Goal: Information Seeking & Learning: Learn about a topic

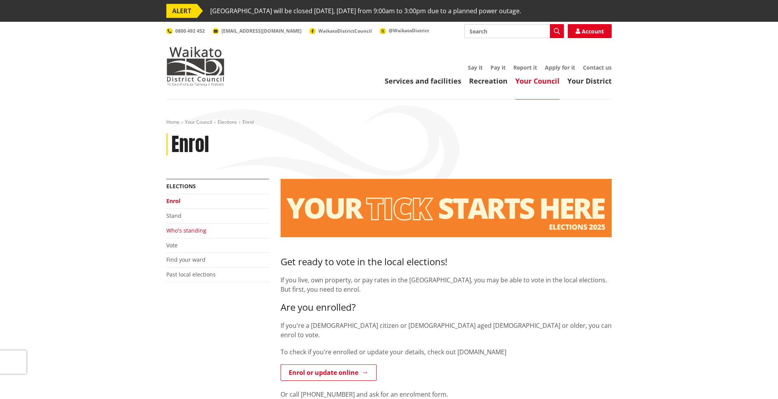
click at [183, 231] on link "Who's standing" at bounding box center [186, 229] width 40 height 7
click at [189, 229] on link "Who's standing" at bounding box center [186, 229] width 40 height 7
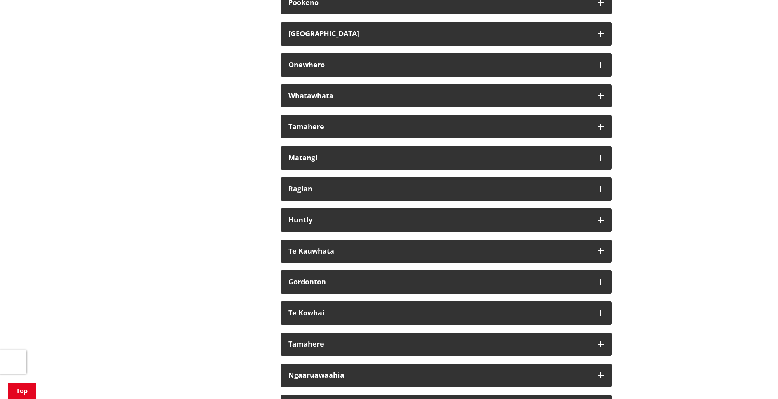
scroll to position [4515, 0]
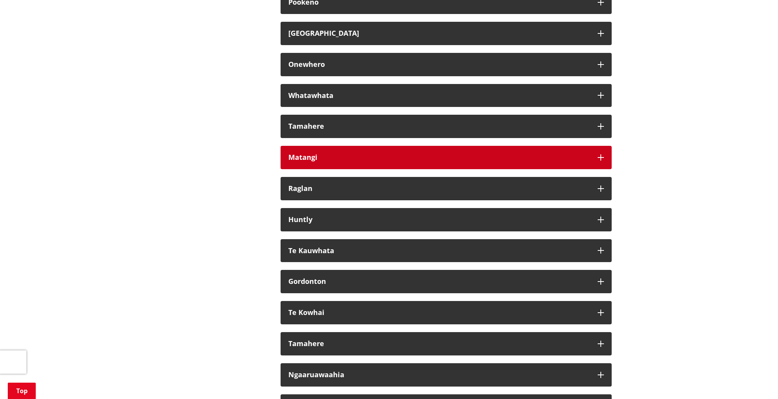
click at [349, 161] on div "Matangi" at bounding box center [438, 157] width 301 height 8
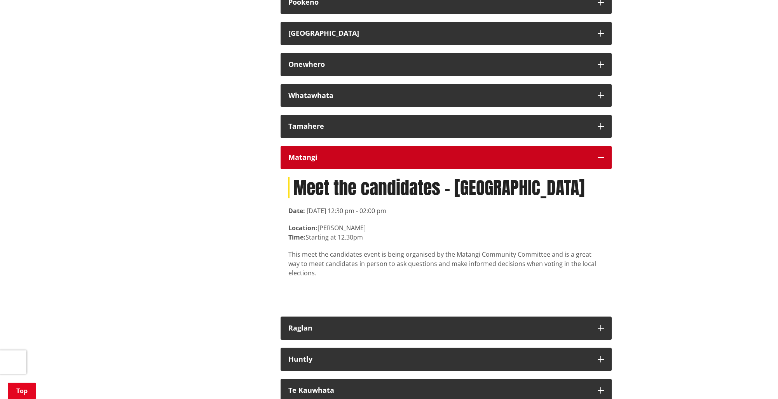
click at [349, 161] on div "Matangi" at bounding box center [438, 157] width 301 height 8
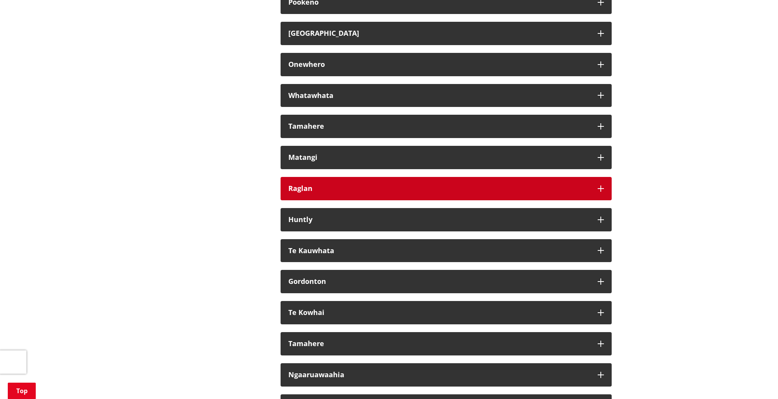
click at [347, 190] on button "Raglan" at bounding box center [445, 188] width 331 height 23
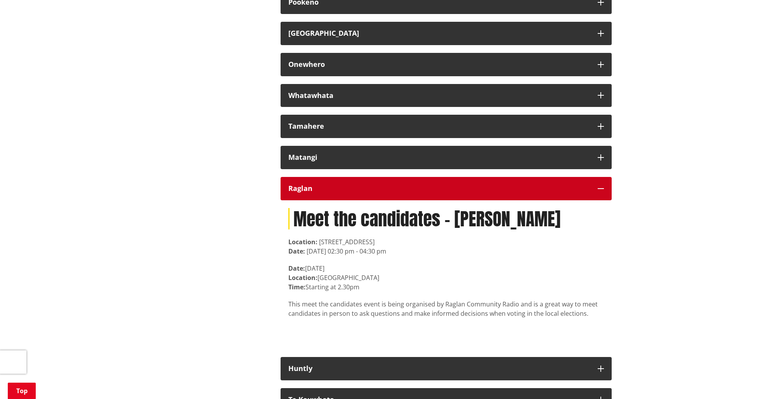
click at [347, 189] on button "Raglan" at bounding box center [445, 188] width 331 height 23
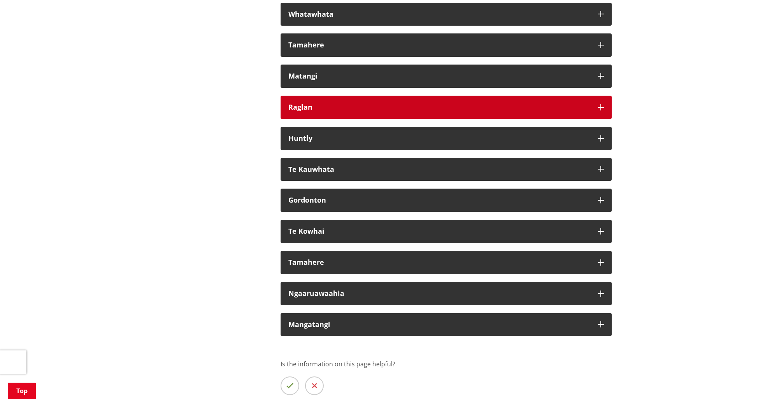
scroll to position [4601, 0]
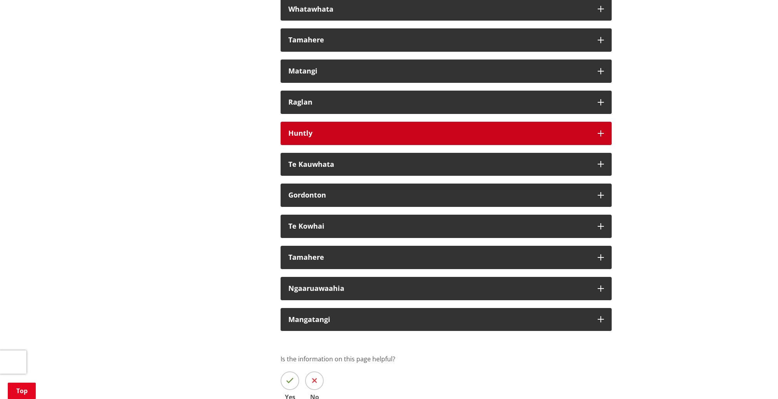
click at [357, 137] on div "Huntly" at bounding box center [438, 133] width 301 height 8
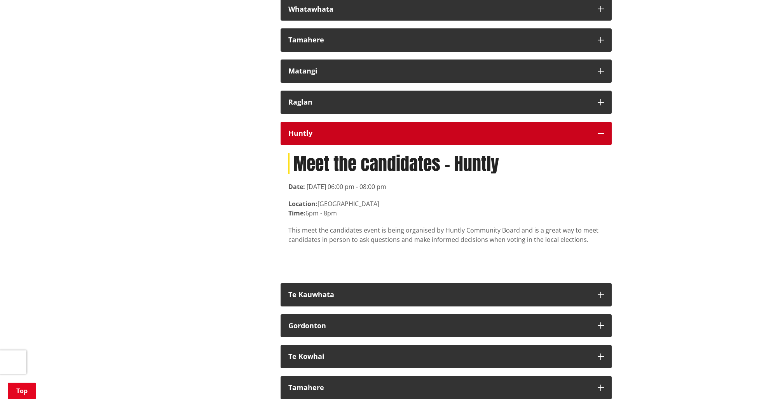
click at [357, 137] on div "Huntly" at bounding box center [438, 133] width 301 height 8
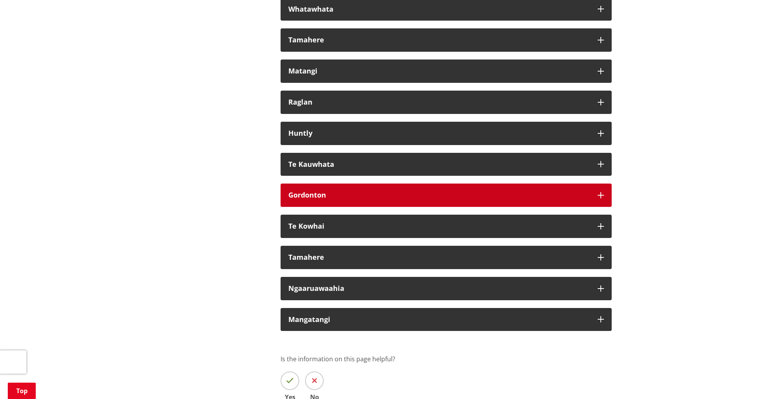
click at [346, 199] on div "Gordonton" at bounding box center [438, 195] width 301 height 8
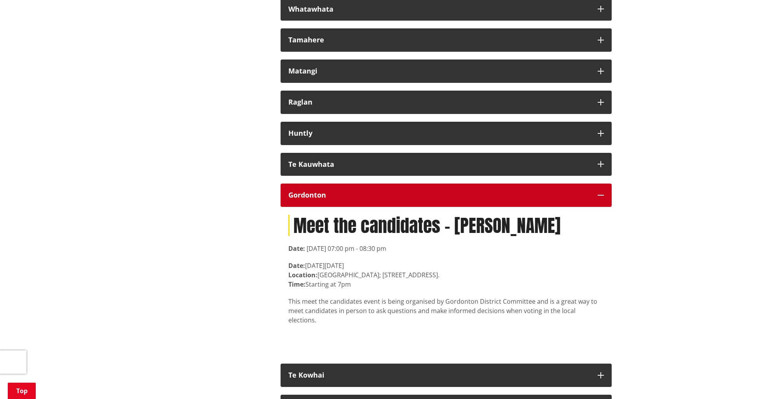
click at [346, 199] on div "Gordonton" at bounding box center [438, 195] width 301 height 8
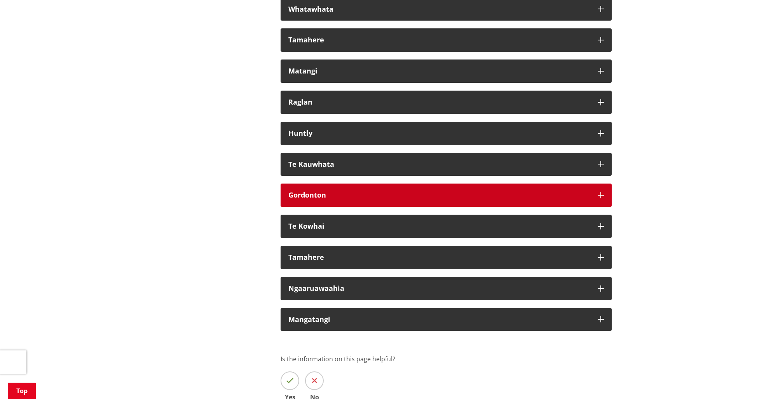
click at [346, 199] on div "Gordonton" at bounding box center [438, 195] width 301 height 8
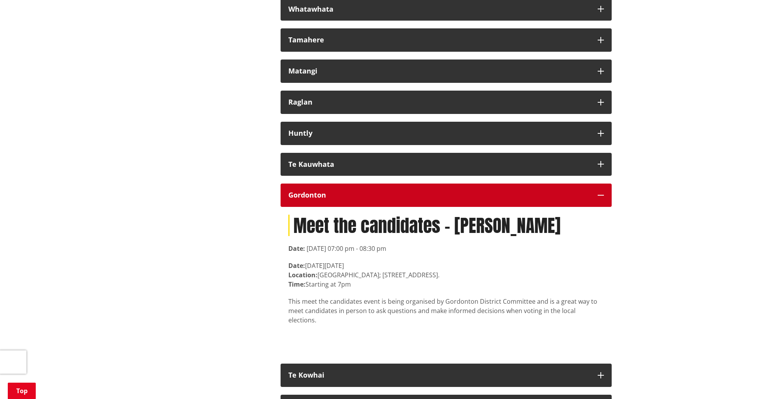
click at [346, 199] on div "Gordonton" at bounding box center [438, 195] width 301 height 8
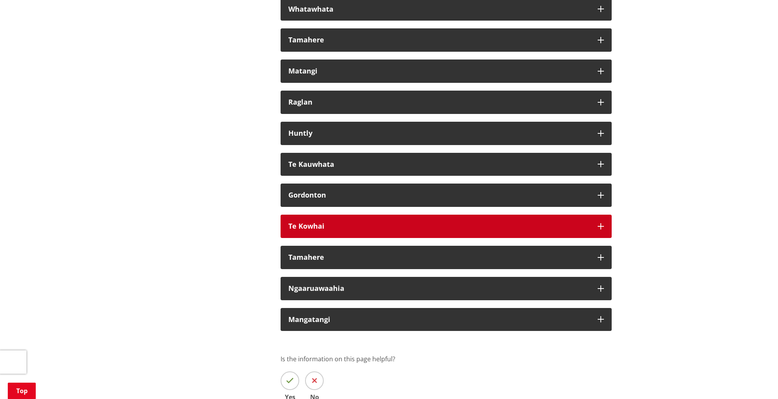
click at [339, 236] on button "Te Kowhai" at bounding box center [445, 225] width 331 height 23
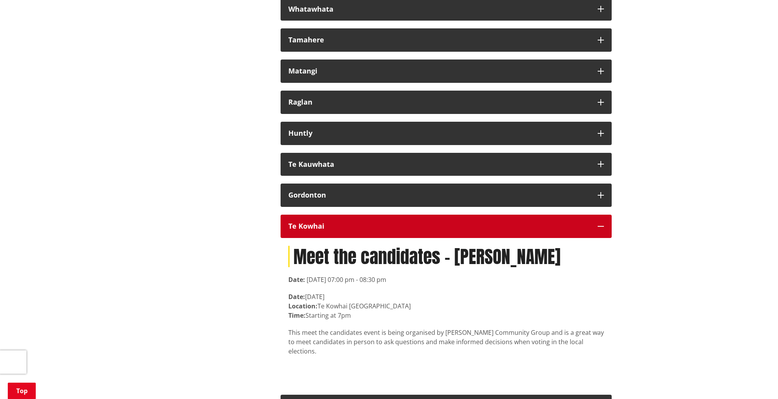
click at [339, 236] on button "Te Kowhai" at bounding box center [445, 225] width 331 height 23
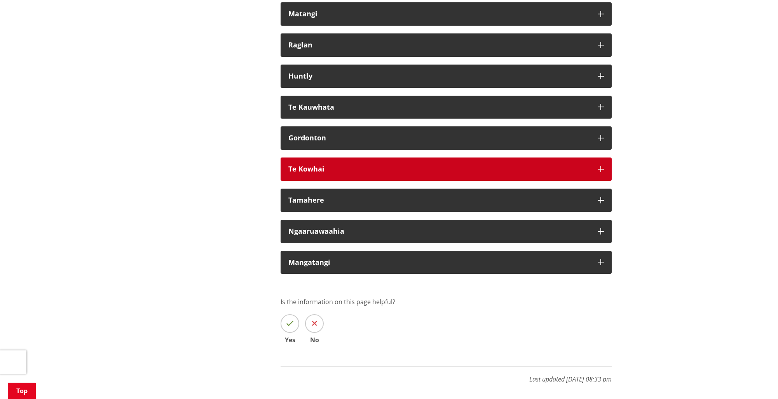
scroll to position [4658, 0]
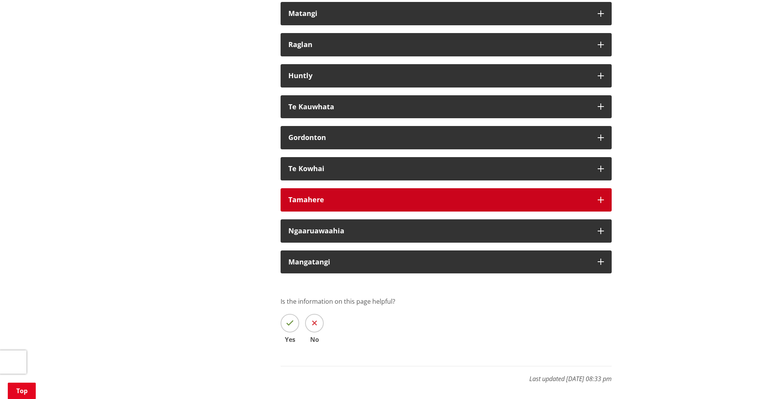
click at [342, 204] on div "Tamahere" at bounding box center [438, 200] width 301 height 8
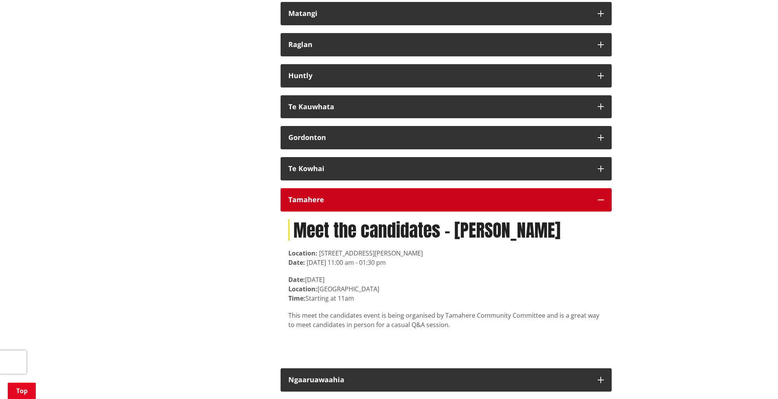
click at [342, 204] on div "Tamahere" at bounding box center [438, 200] width 301 height 8
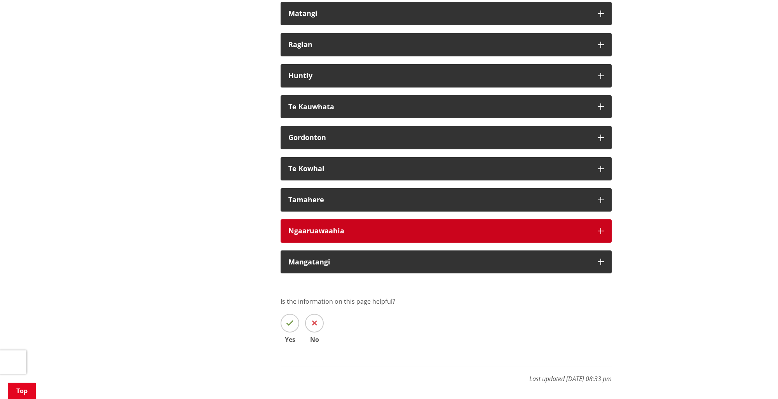
click at [341, 231] on div "Ngaaruawaahia" at bounding box center [438, 231] width 301 height 8
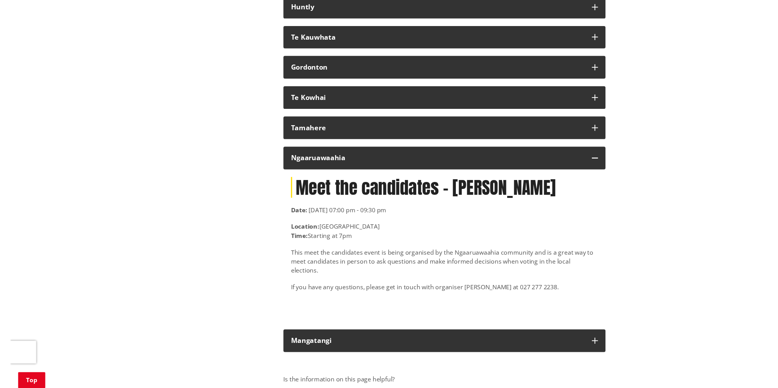
scroll to position [4727, 0]
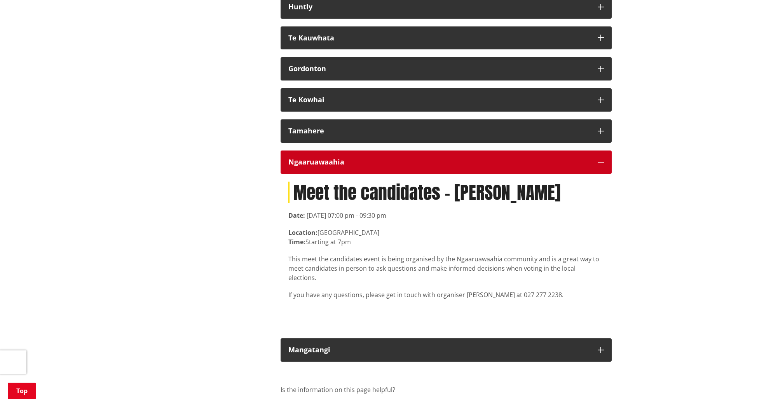
click at [352, 166] on div "Ngaaruawaahia" at bounding box center [438, 162] width 301 height 8
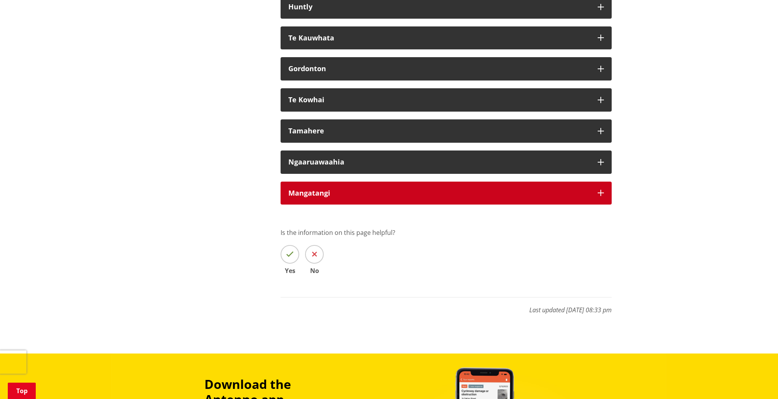
click at [346, 197] on div "Mangatangi" at bounding box center [438, 193] width 301 height 8
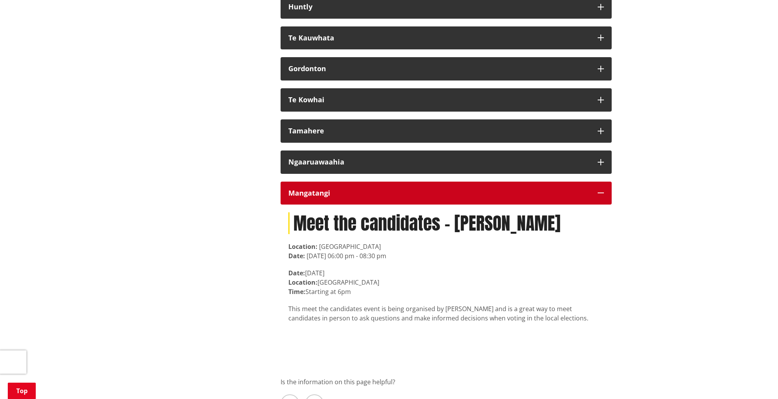
click at [411, 197] on div "Mangatangi" at bounding box center [438, 193] width 301 height 8
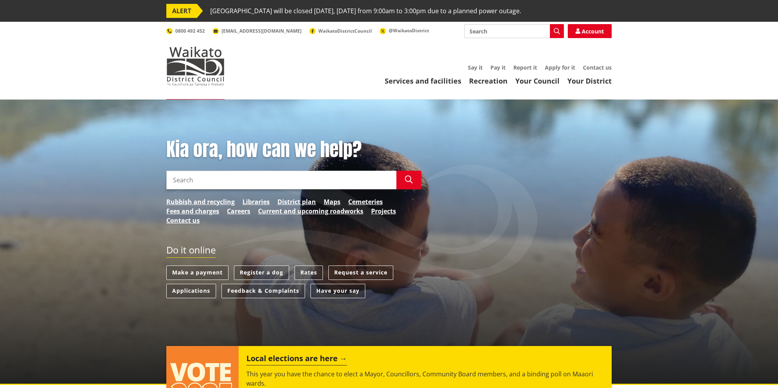
click at [319, 183] on input "Search" at bounding box center [281, 180] width 230 height 19
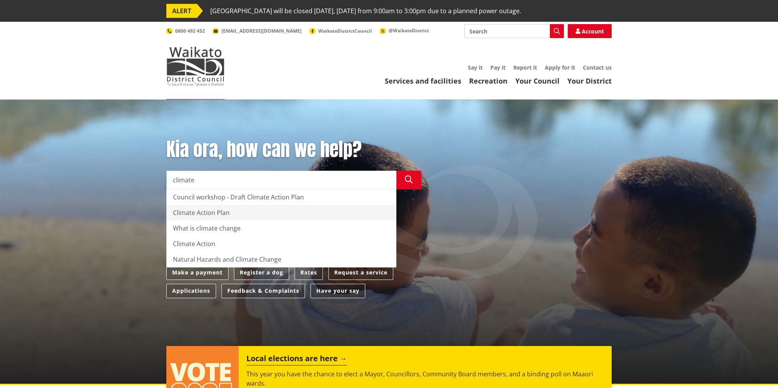
click at [208, 207] on div "Climate Action Plan" at bounding box center [281, 213] width 229 height 16
type input "Climate Action Plan"
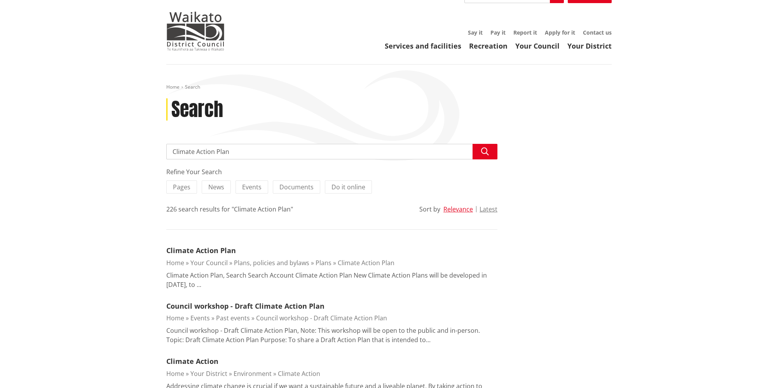
scroll to position [36, 0]
click at [219, 250] on link "Climate Action Plan" at bounding box center [201, 248] width 70 height 9
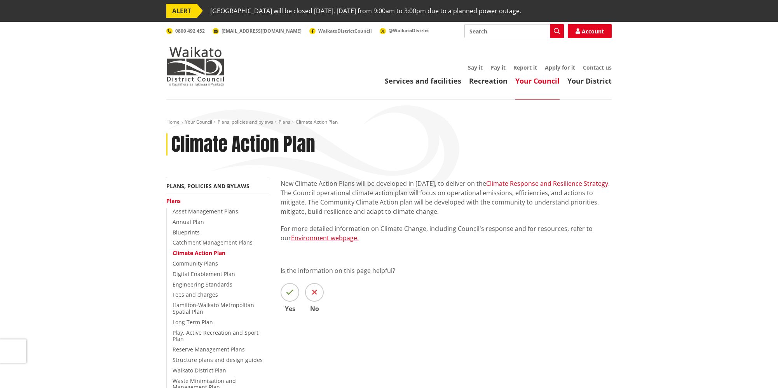
click at [502, 183] on link "Climate Response and Resilience Strategy" at bounding box center [547, 183] width 122 height 9
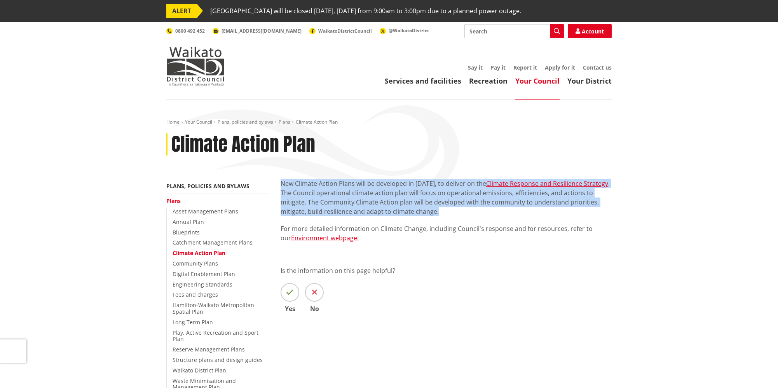
drag, startPoint x: 281, startPoint y: 183, endPoint x: 436, endPoint y: 212, distance: 158.1
click at [436, 212] on p "New Climate Action Plans will be developed in [DATE], to deliver on the Climate…" at bounding box center [445, 197] width 331 height 37
copy p "New Climate Action Plans will be developed in [DATE], to deliver on the Climate…"
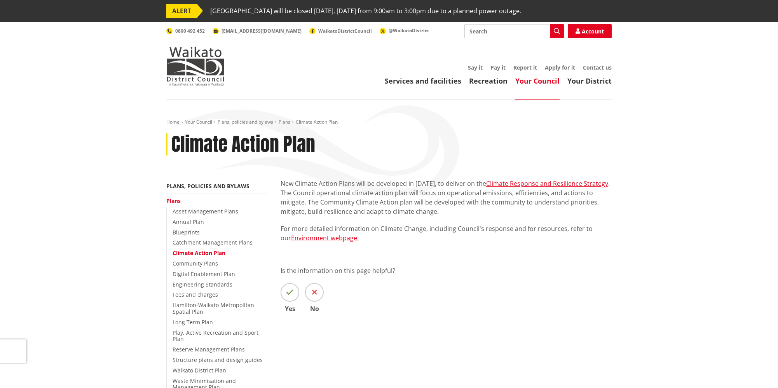
click at [519, 32] on input "Search" at bounding box center [513, 31] width 99 height 14
type input "civil defense"
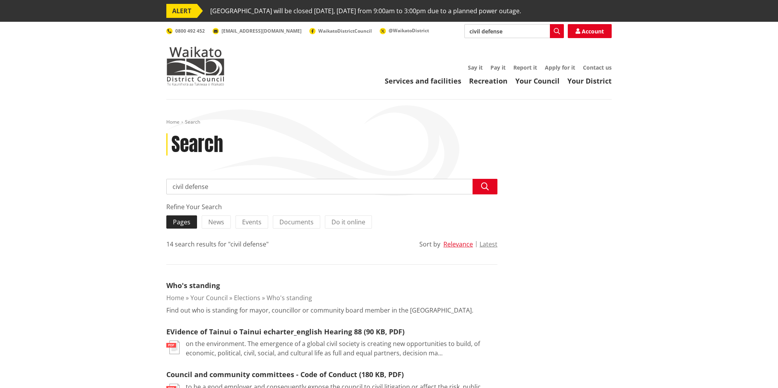
click at [187, 218] on span "Pages" at bounding box center [181, 222] width 17 height 9
click at [0, 0] on input "Pages" at bounding box center [0, 0] width 0 height 0
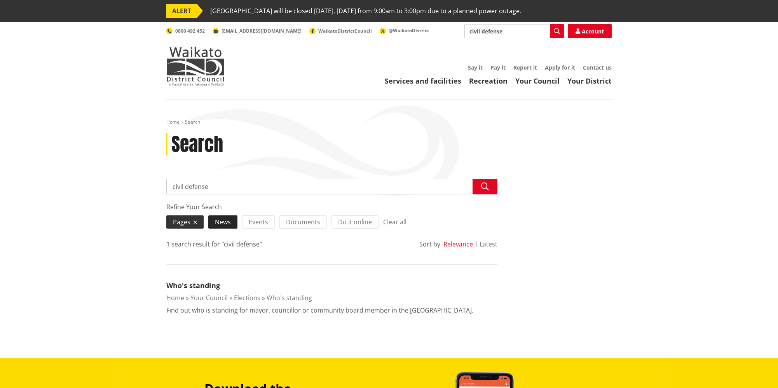
click at [219, 220] on span "News" at bounding box center [223, 222] width 16 height 9
click at [0, 0] on input "News" at bounding box center [0, 0] width 0 height 0
click at [298, 219] on span "Documents" at bounding box center [309, 222] width 34 height 9
click at [0, 0] on input "Documents" at bounding box center [0, 0] width 0 height 0
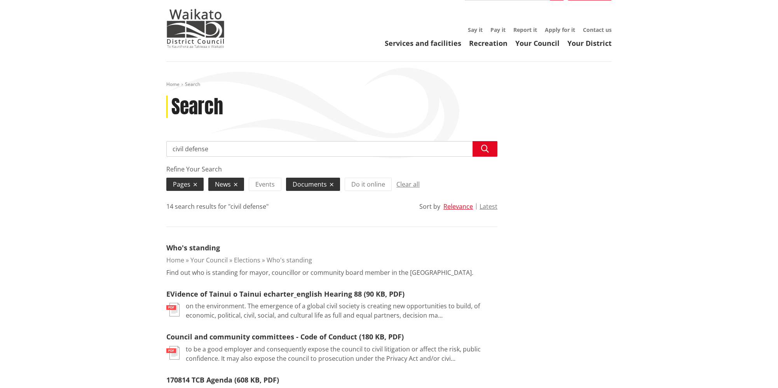
scroll to position [40, 0]
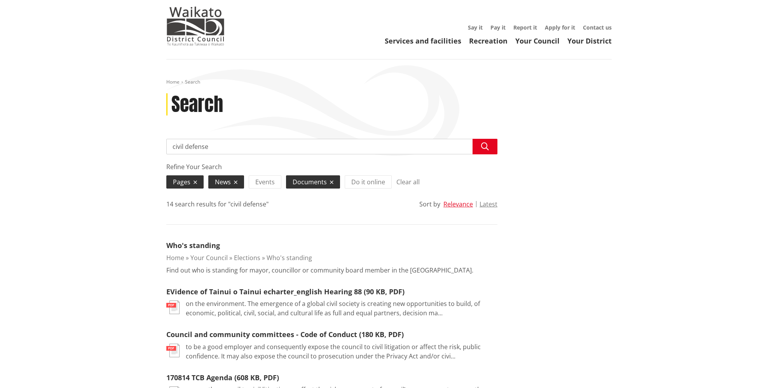
click at [404, 180] on button "Clear all" at bounding box center [407, 182] width 23 height 12
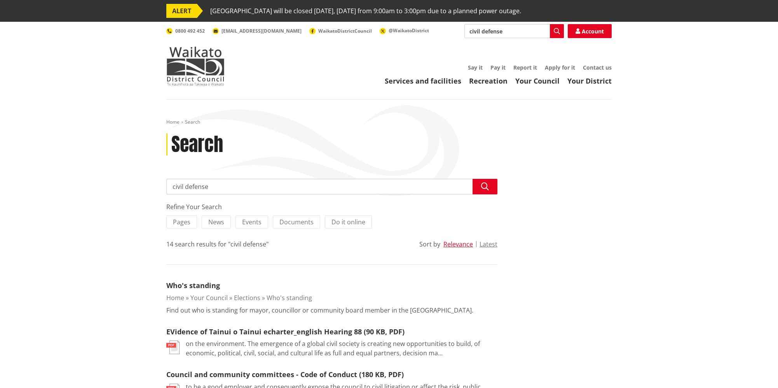
click at [220, 185] on input "civil defense" at bounding box center [331, 187] width 331 height 16
type input "civil defence"
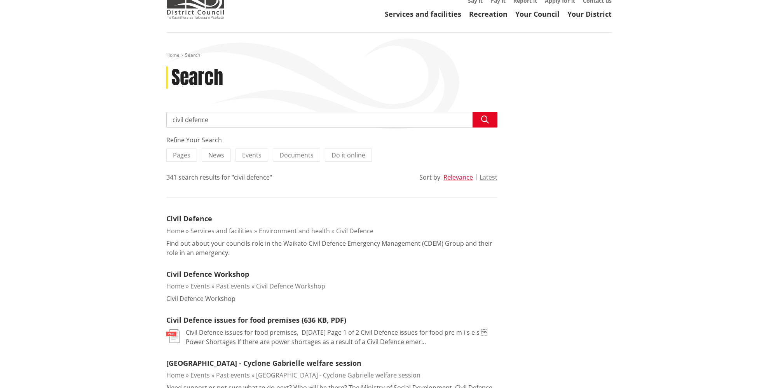
scroll to position [67, 0]
click at [208, 218] on link "Civil Defence" at bounding box center [189, 217] width 46 height 9
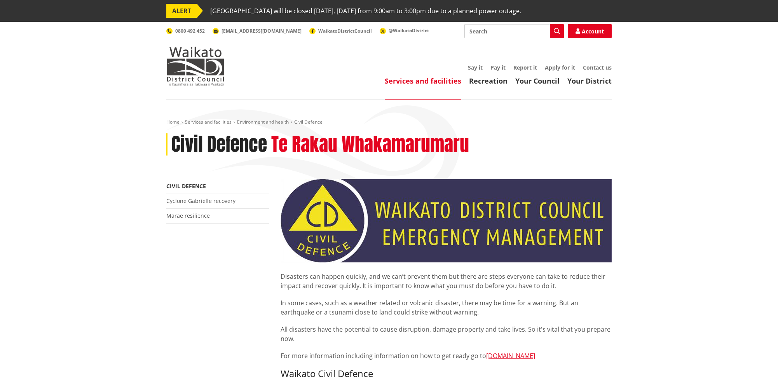
click at [490, 32] on input "Search" at bounding box center [513, 31] width 99 height 14
type input "environment"
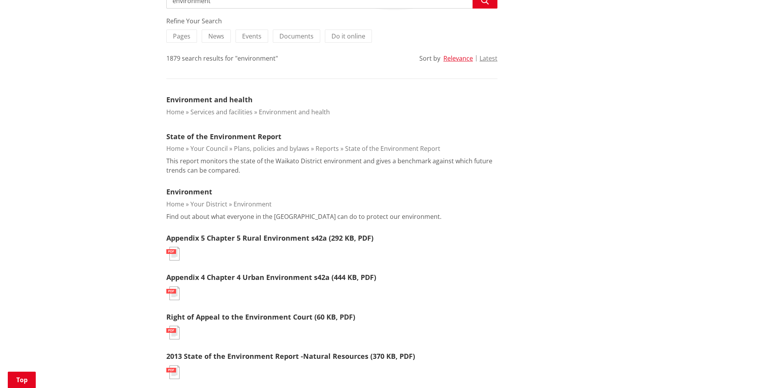
scroll to position [180, 0]
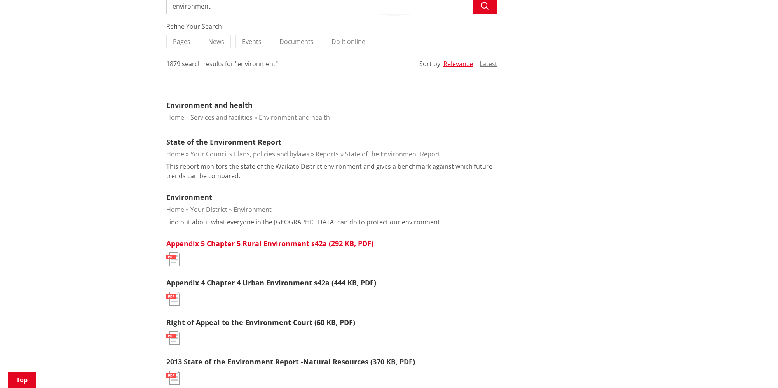
click at [267, 243] on link "Appendix 5 Chapter 5 Rural Environment s42a (292 KB, PDF)" at bounding box center [269, 242] width 207 height 9
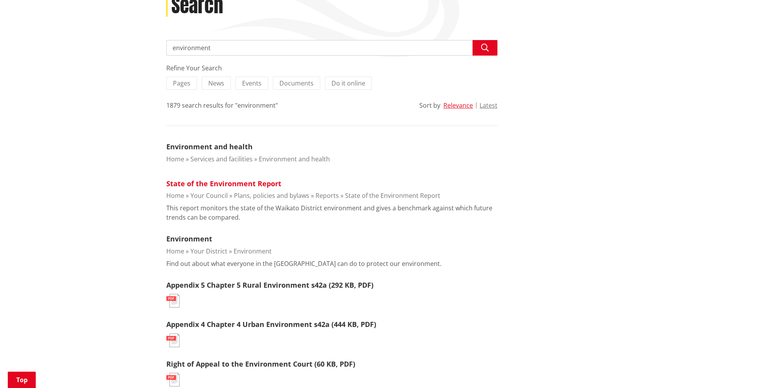
scroll to position [138, 0]
click at [224, 147] on link "Environment and health" at bounding box center [209, 147] width 86 height 9
click at [231, 182] on link "State of the Environment Report" at bounding box center [223, 183] width 115 height 9
click at [323, 51] on input "environment" at bounding box center [331, 49] width 331 height 16
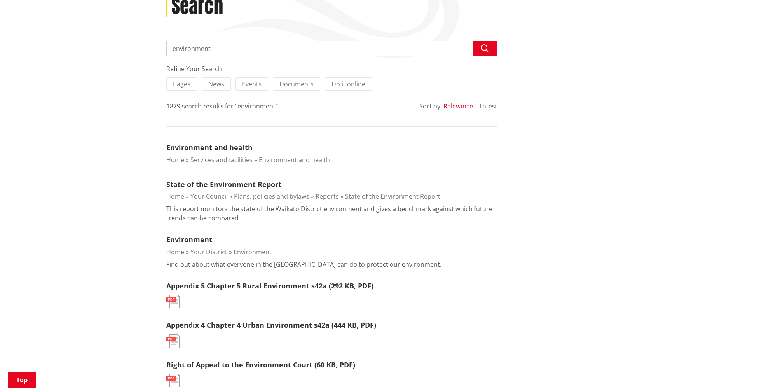
click at [323, 51] on input "environment" at bounding box center [331, 49] width 331 height 16
click at [313, 47] on input "environment" at bounding box center [331, 49] width 331 height 16
type input "e"
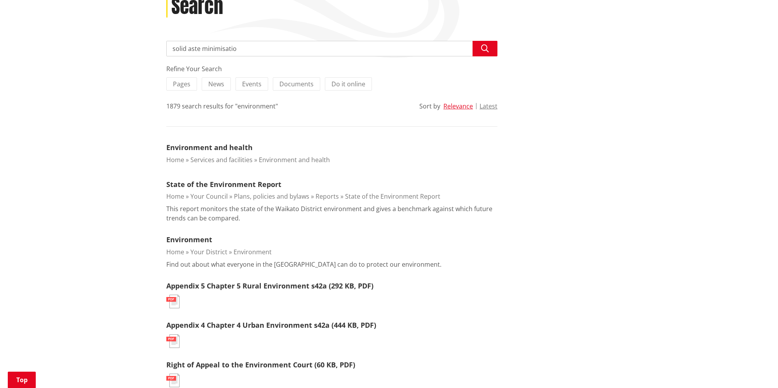
type input "solid aste minimisation"
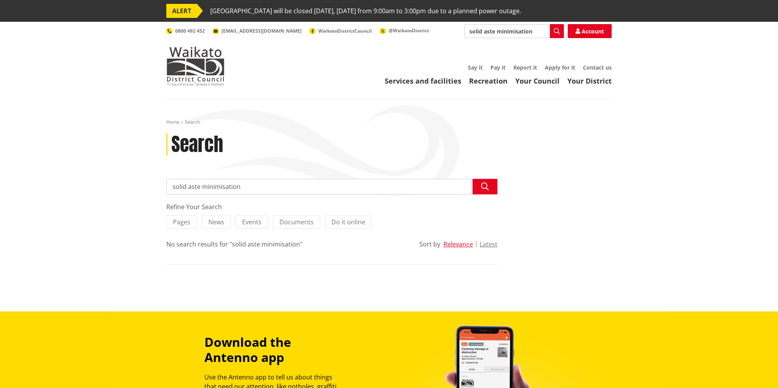
click at [189, 187] on input "solid aste minimisation" at bounding box center [331, 187] width 331 height 16
type input "solid waste minimisation"
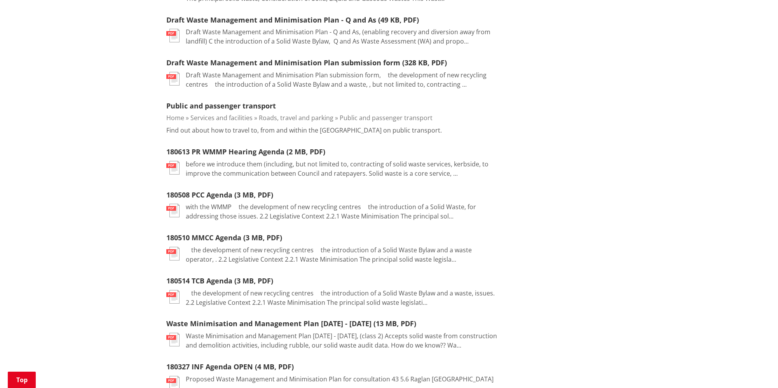
scroll to position [310, 0]
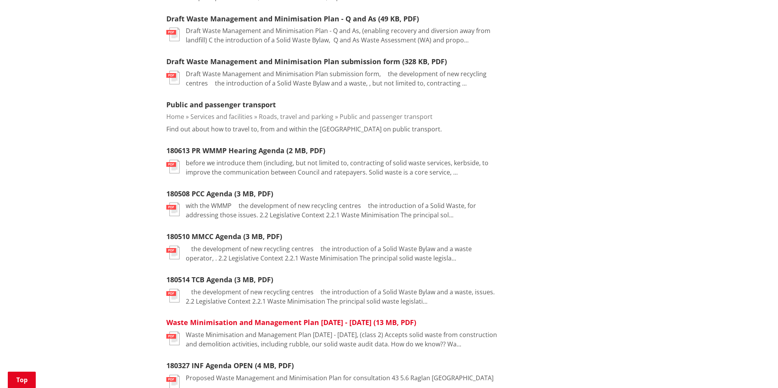
click at [223, 319] on link "Waste Minimisation and Management Plan [DATE] - [DATE] (13 MB, PDF)" at bounding box center [291, 321] width 250 height 9
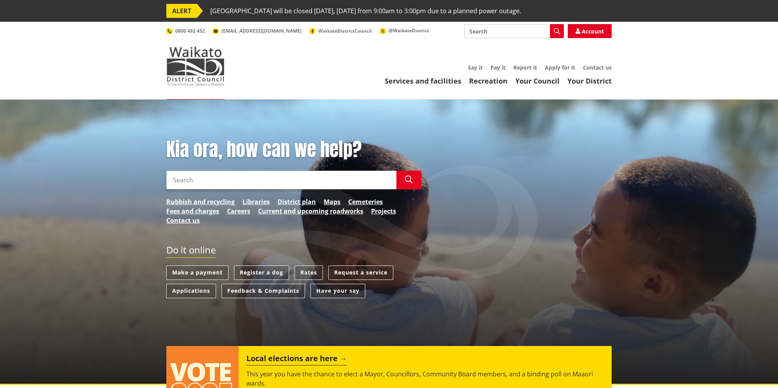
click at [313, 181] on input "Search" at bounding box center [281, 180] width 230 height 19
type input "housing"
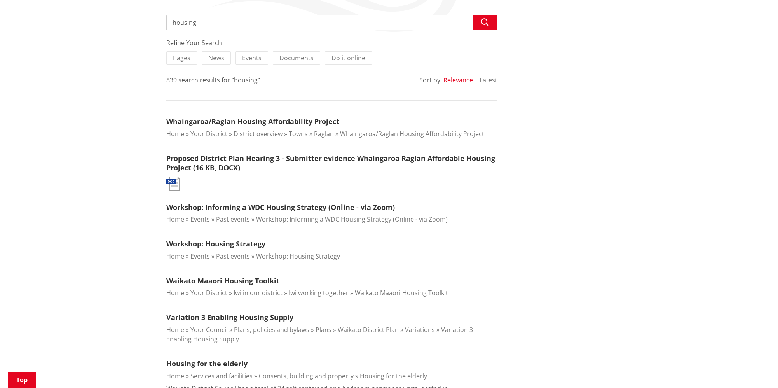
scroll to position [167, 0]
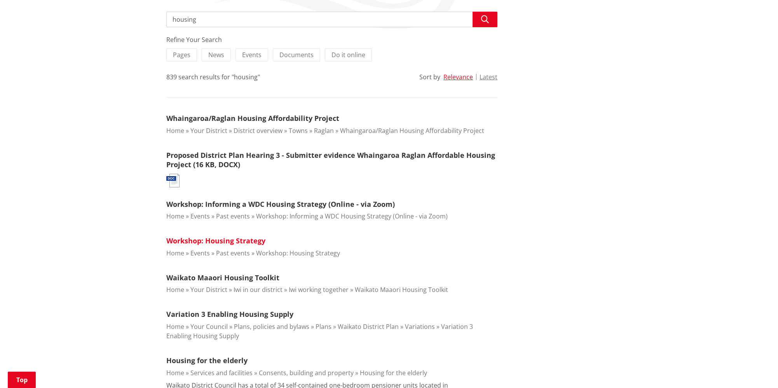
click at [224, 239] on link "Workshop: Housing Strategy" at bounding box center [215, 240] width 99 height 9
click at [278, 276] on link "Waikato Maaori Housing Toolkit" at bounding box center [222, 277] width 113 height 9
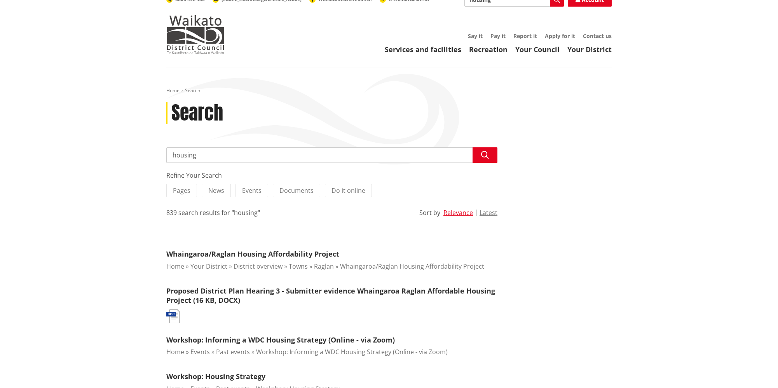
scroll to position [32, 0]
click at [226, 157] on input "housing" at bounding box center [331, 155] width 331 height 16
type input "housing strategy"
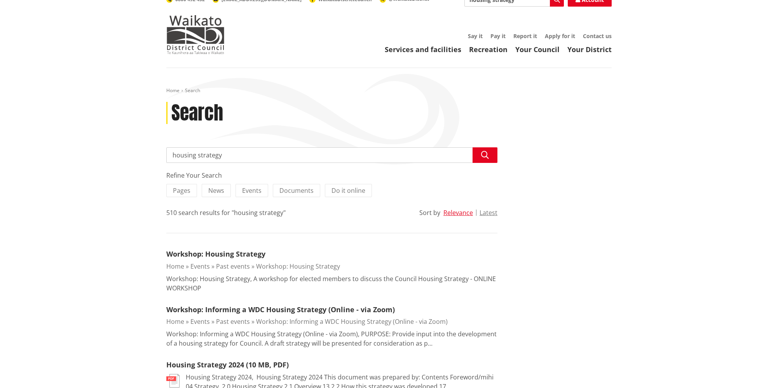
scroll to position [37, 0]
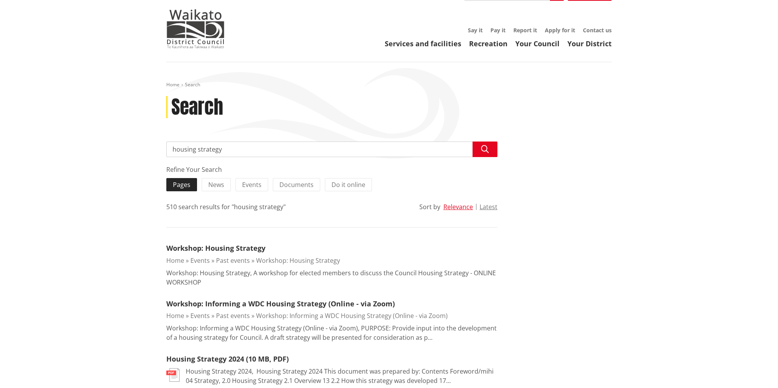
click at [187, 185] on span "Pages" at bounding box center [181, 184] width 17 height 9
click at [0, 0] on input "Pages" at bounding box center [0, 0] width 0 height 0
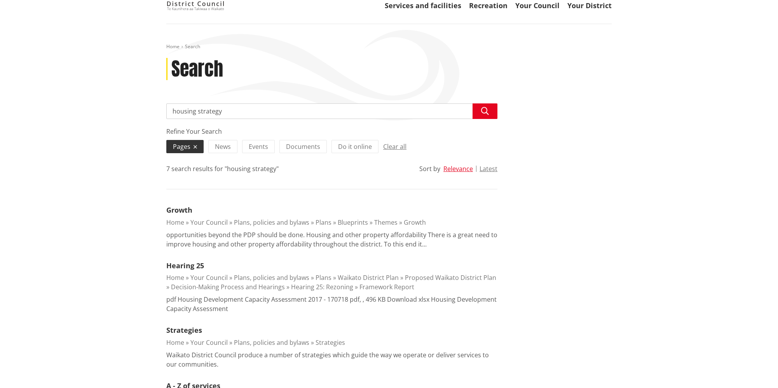
scroll to position [74, 0]
click at [270, 224] on link "Plans, policies and bylaws" at bounding box center [271, 223] width 75 height 9
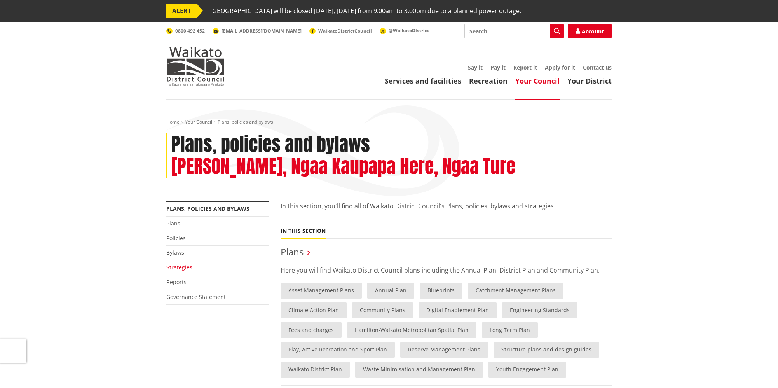
click at [177, 265] on link "Strategies" at bounding box center [179, 266] width 26 height 7
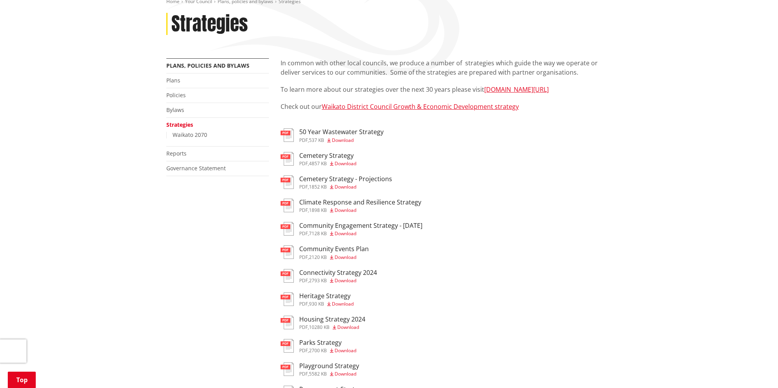
scroll to position [122, 0]
